Goal: Check status

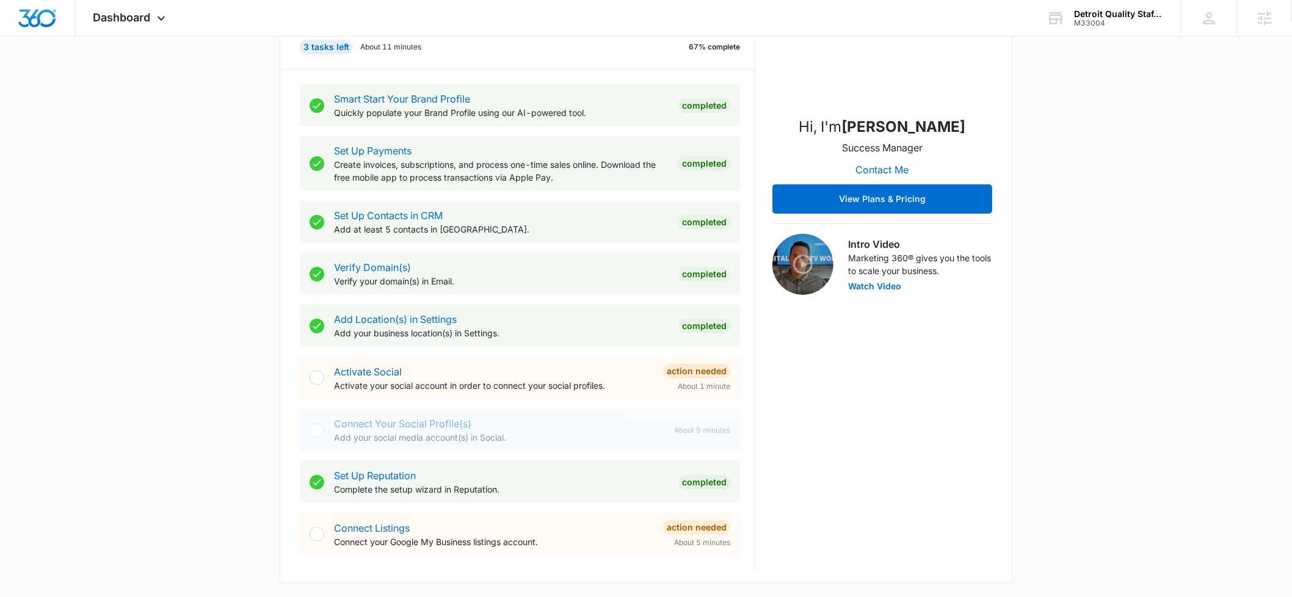
scroll to position [388, 0]
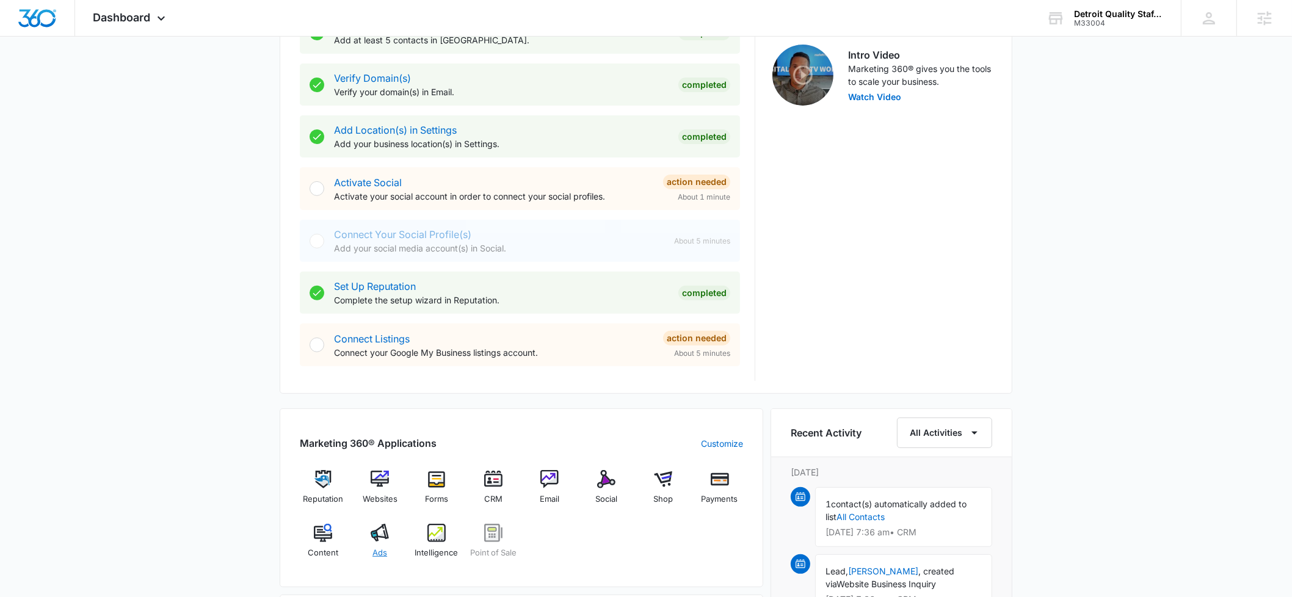
click at [379, 533] on img at bounding box center [380, 533] width 18 height 18
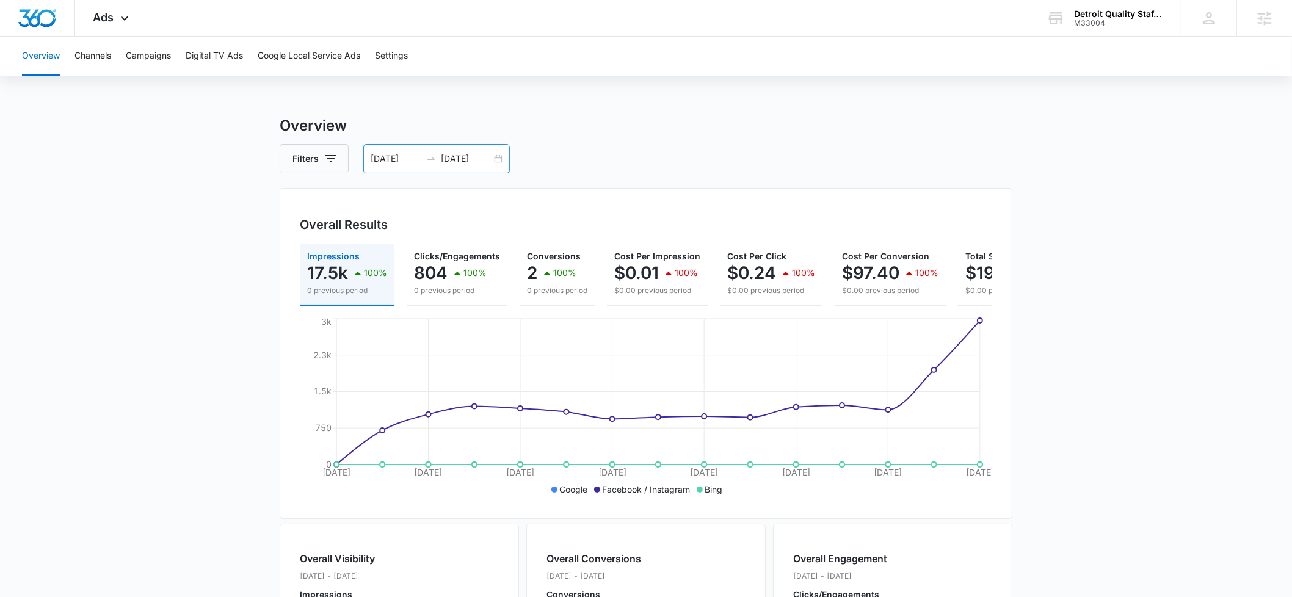
click at [472, 159] on input "[DATE]" at bounding box center [466, 158] width 51 height 13
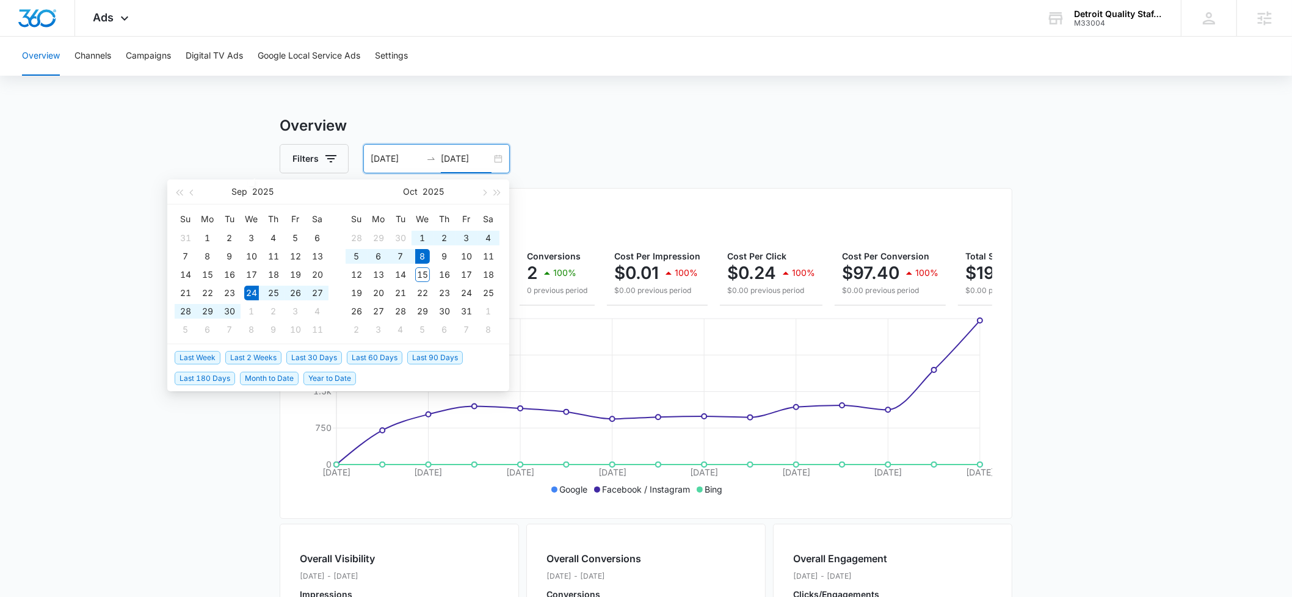
type input "[DATE]"
click at [319, 357] on span "Last 30 Days" at bounding box center [314, 357] width 56 height 13
type input "[DATE]"
